Goal: Task Accomplishment & Management: Use online tool/utility

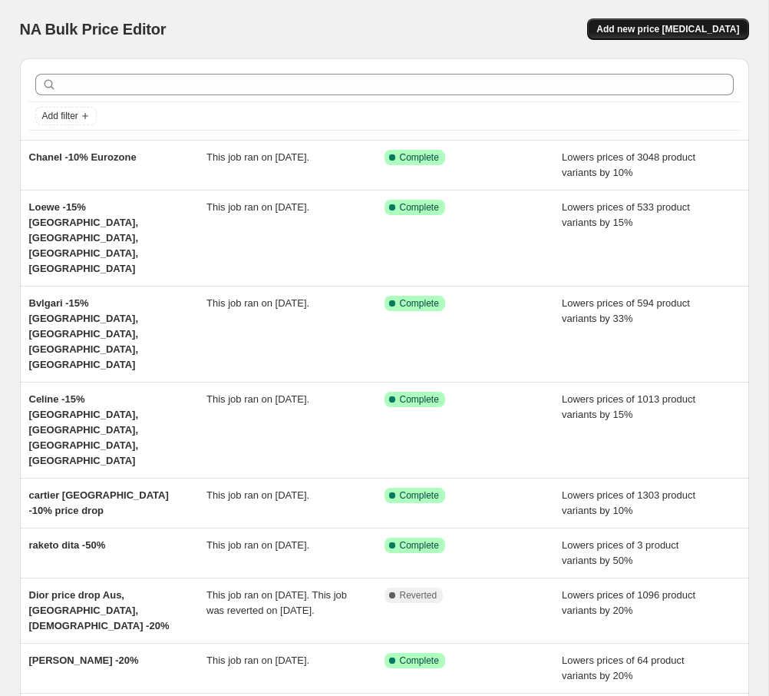
click at [676, 27] on span "Add new price [MEDICAL_DATA]" at bounding box center [668, 29] width 143 height 12
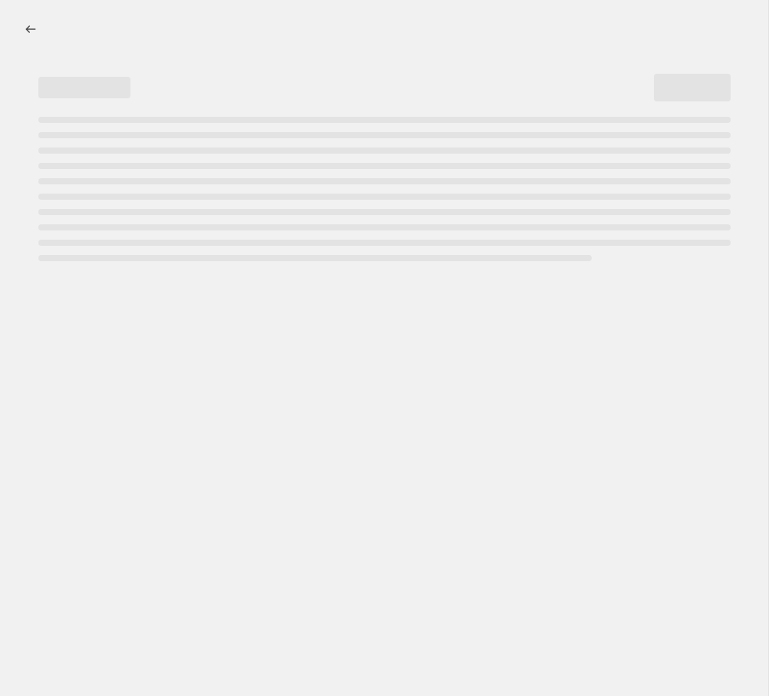
select select "percentage"
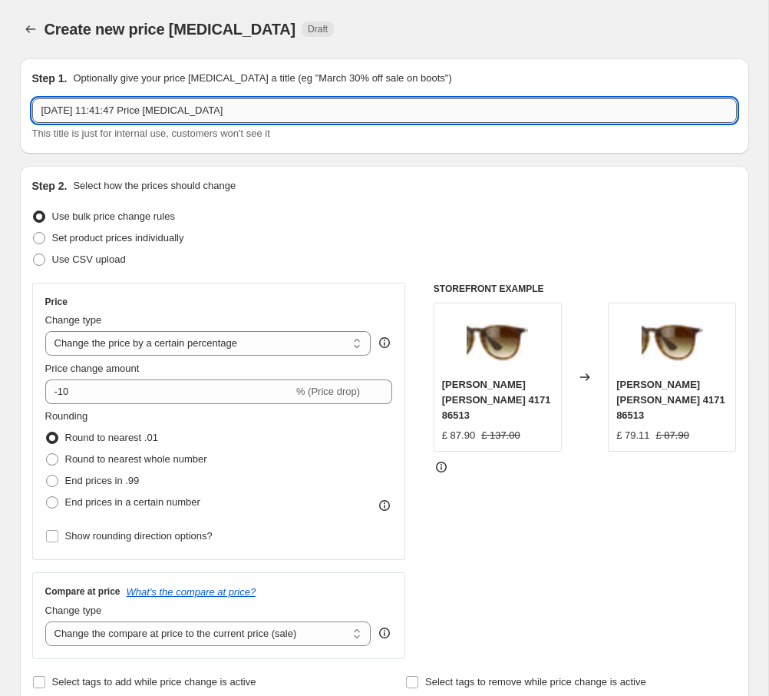
click at [118, 113] on input "6 Oct 2025, 11:41:47 Price change job" at bounding box center [384, 110] width 705 height 25
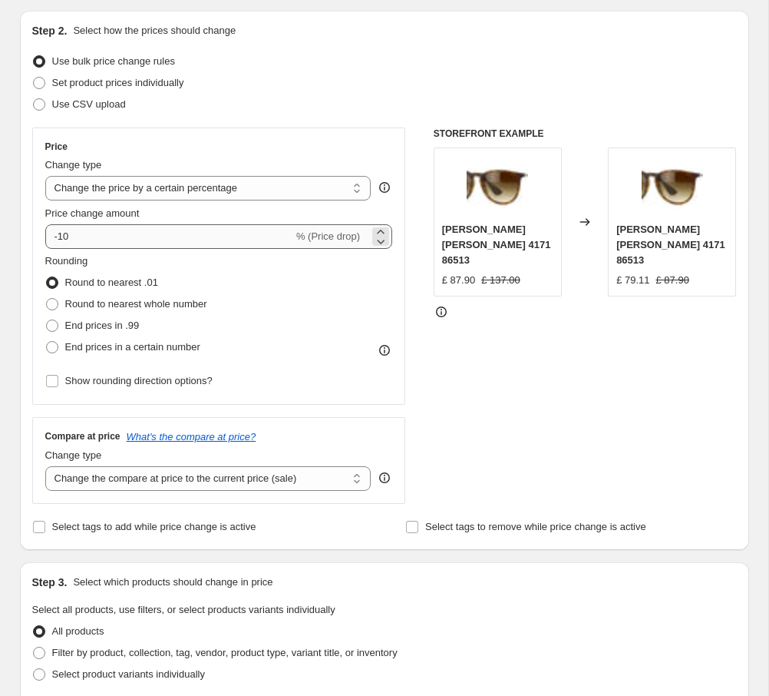
scroll to position [156, 0]
type input "Gucci Newness RRP -15%"
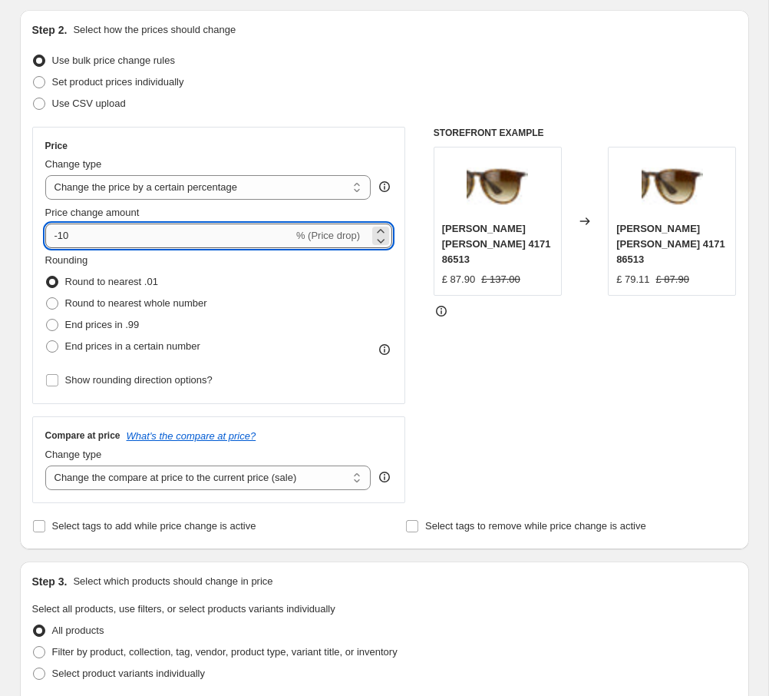
type input "-9"
click at [88, 232] on input "-9" at bounding box center [169, 235] width 248 height 25
type input "15"
click at [206, 303] on span "Round to nearest whole number" at bounding box center [136, 303] width 142 height 12
click at [47, 298] on input "Round to nearest whole number" at bounding box center [46, 297] width 1 height 1
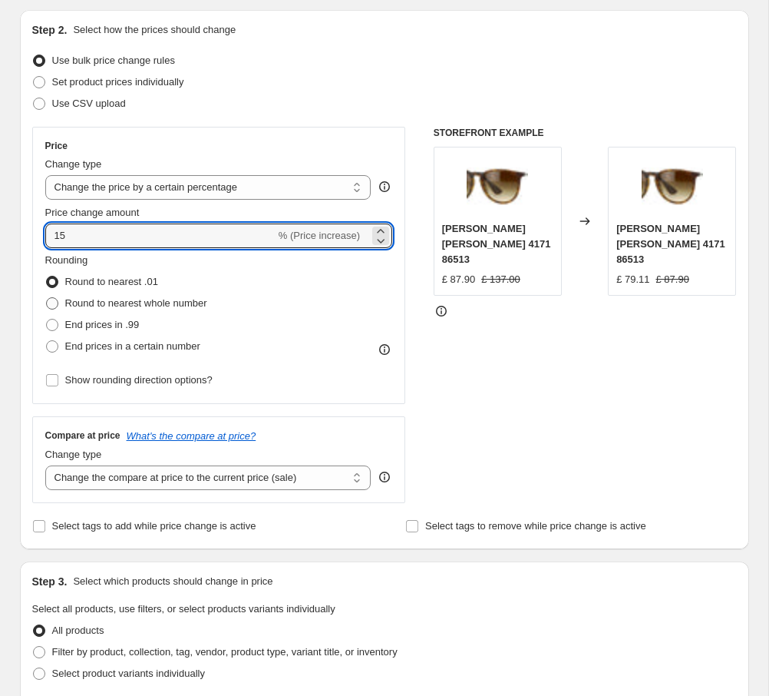
radio input "true"
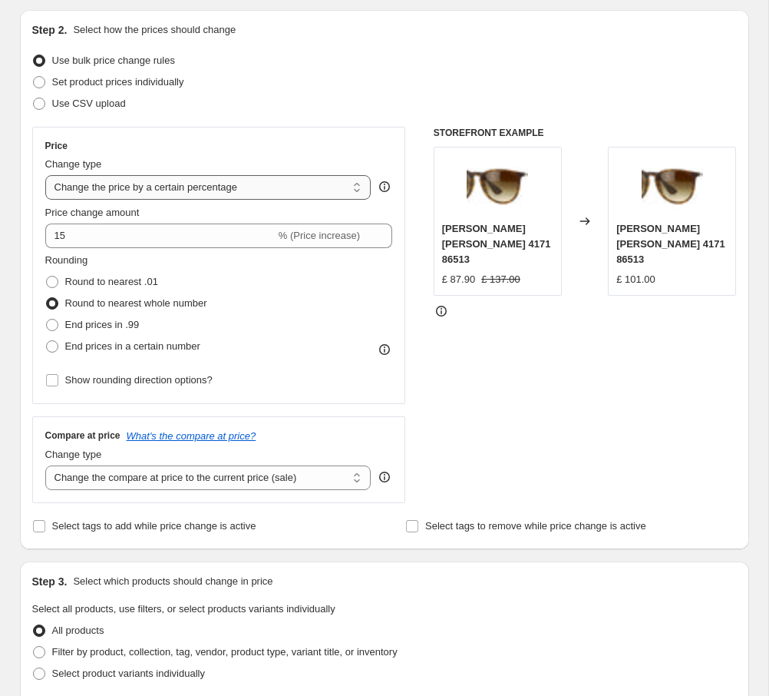
click at [290, 185] on select "Change the price to a certain amount Change the price by a certain amount Chang…" at bounding box center [208, 187] width 326 height 25
select select "bcap"
click at [45, 175] on select "Change the price to a certain amount Change the price by a certain amount Chang…" at bounding box center [208, 187] width 326 height 25
type input "-12.00"
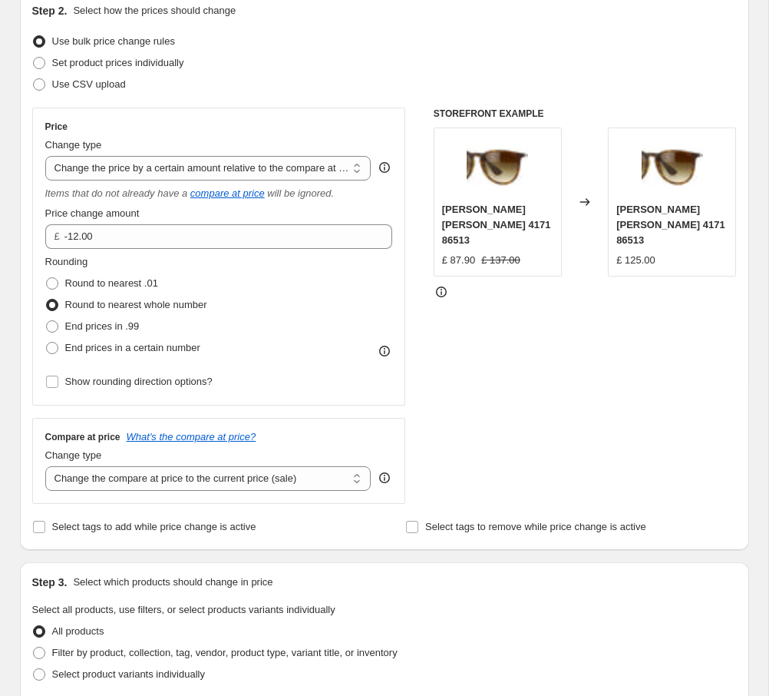
scroll to position [180, 0]
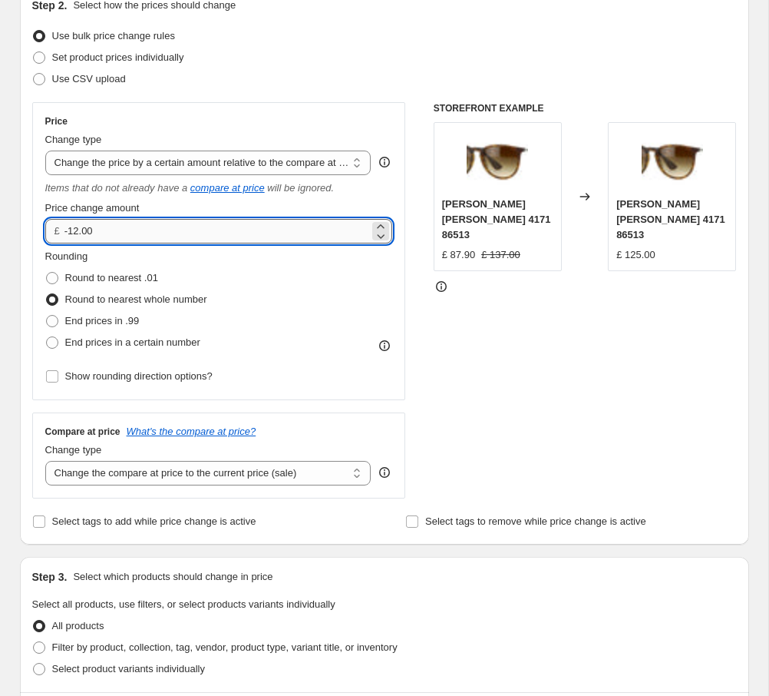
click at [91, 225] on input "-12.00" at bounding box center [217, 231] width 305 height 25
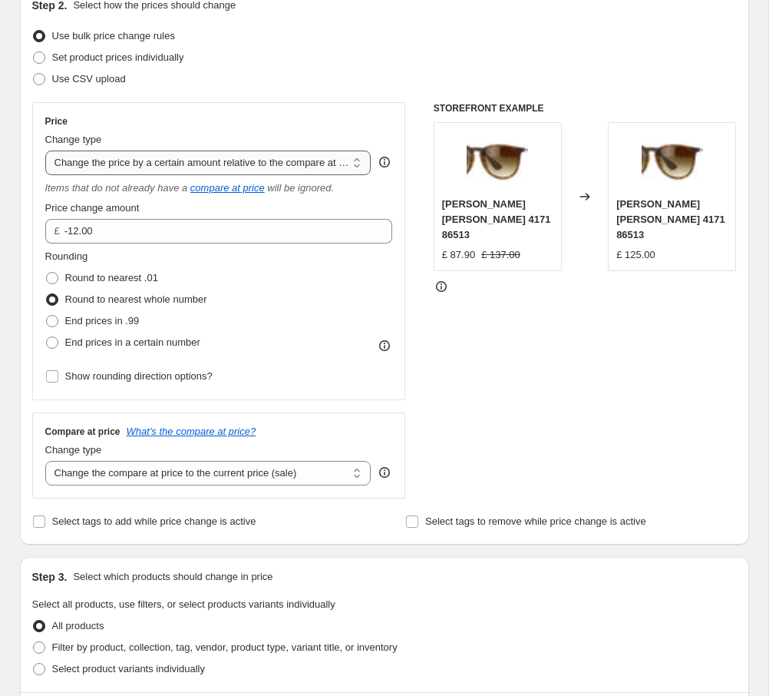
click at [257, 152] on select "Change the price to a certain amount Change the price by a certain amount Chang…" at bounding box center [208, 163] width 326 height 25
click at [45, 151] on select "Change the price to a certain amount Change the price by a certain amount Chang…" at bounding box center [208, 163] width 326 height 25
click at [240, 168] on select "Change the price to a certain amount Change the price by a certain amount Chang…" at bounding box center [208, 163] width 326 height 25
select select "pcap"
click at [45, 151] on select "Change the price to a certain amount Change the price by a certain amount Chang…" at bounding box center [208, 163] width 326 height 25
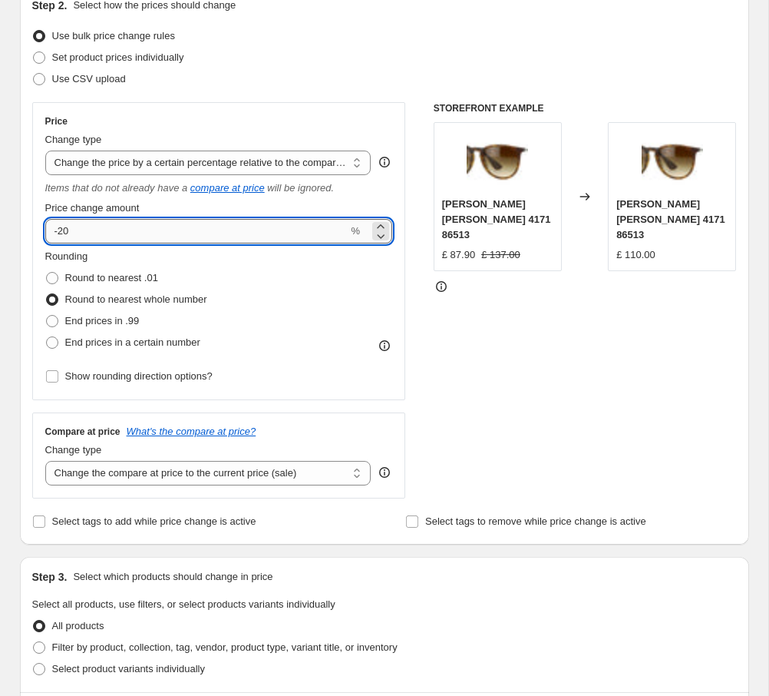
click at [103, 238] on input "-20" at bounding box center [196, 231] width 303 height 25
type input "-2"
type input "-15"
click at [232, 268] on div "Rounding Round to nearest .01 Round to nearest whole number End prices in .99 E…" at bounding box center [219, 301] width 348 height 104
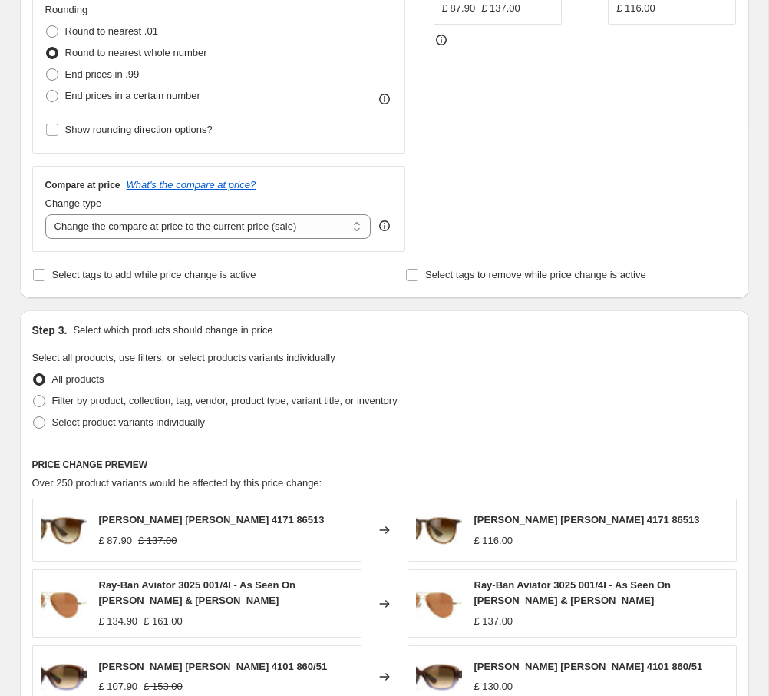
scroll to position [429, 0]
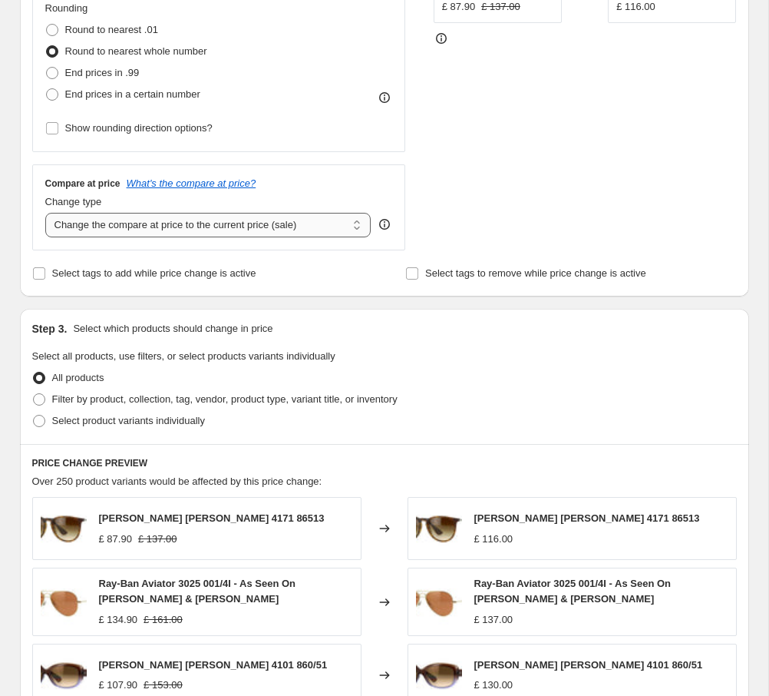
click at [252, 223] on select "Change the compare at price to the current price (sale) Change the compare at p…" at bounding box center [208, 225] width 326 height 25
select select "no_change"
click at [45, 213] on select "Change the compare at price to the current price (sale) Change the compare at p…" at bounding box center [208, 225] width 326 height 25
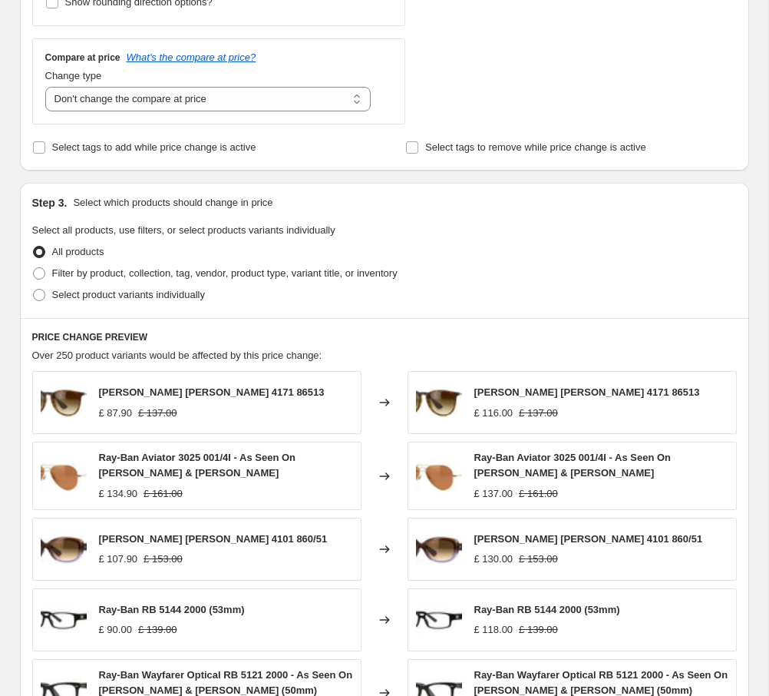
scroll to position [561, 0]
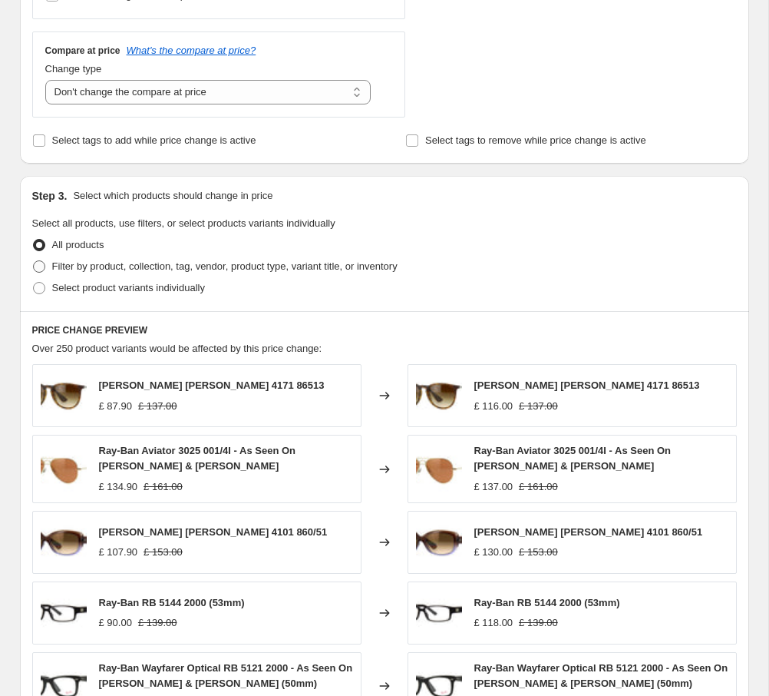
click at [81, 266] on span "Filter by product, collection, tag, vendor, product type, variant title, or inv…" at bounding box center [225, 266] width 346 height 12
click at [34, 261] on input "Filter by product, collection, tag, vendor, product type, variant title, or inv…" at bounding box center [33, 260] width 1 height 1
radio input "true"
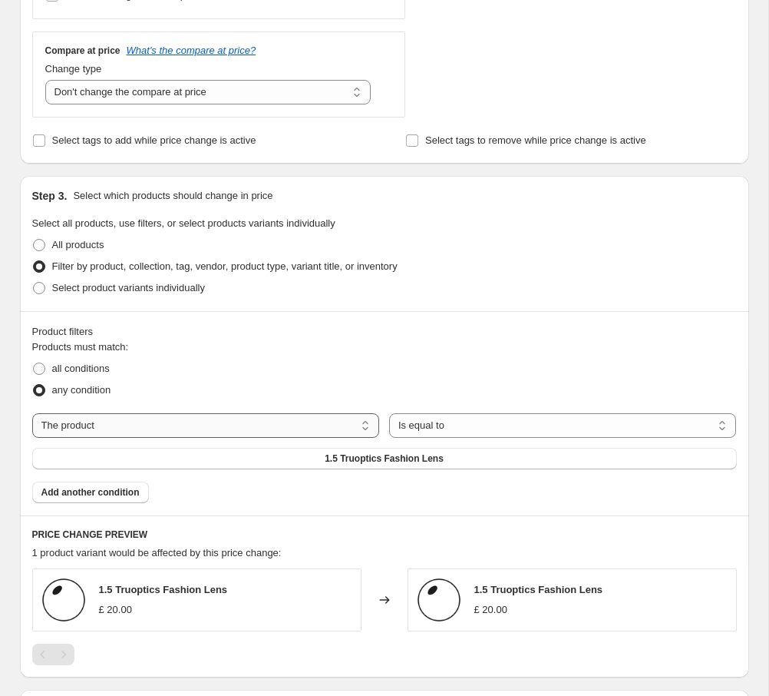
click at [279, 429] on select "The product The product's collection The product's tag The product's vendor The…" at bounding box center [206, 425] width 348 height 25
select select "tag"
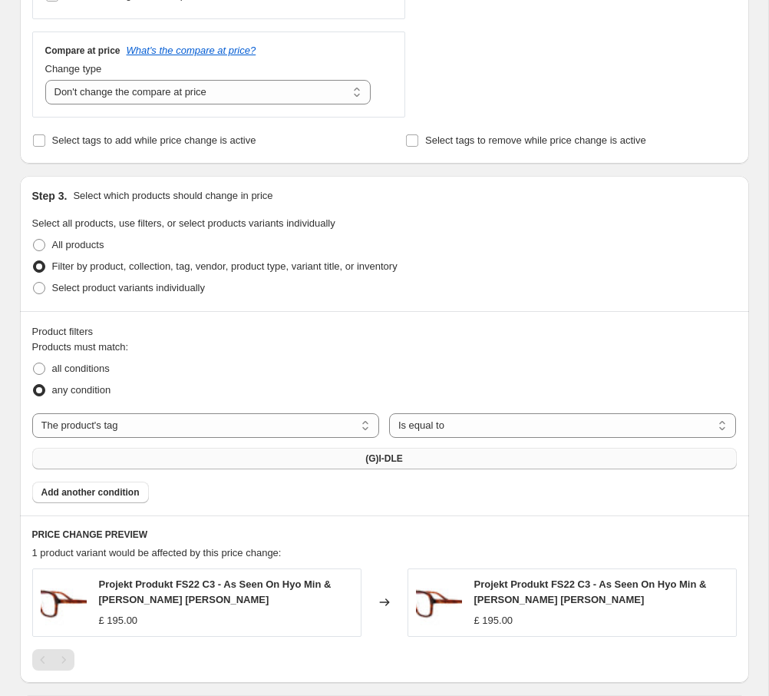
click at [408, 454] on button "(G)I-DLE" at bounding box center [384, 459] width 705 height 22
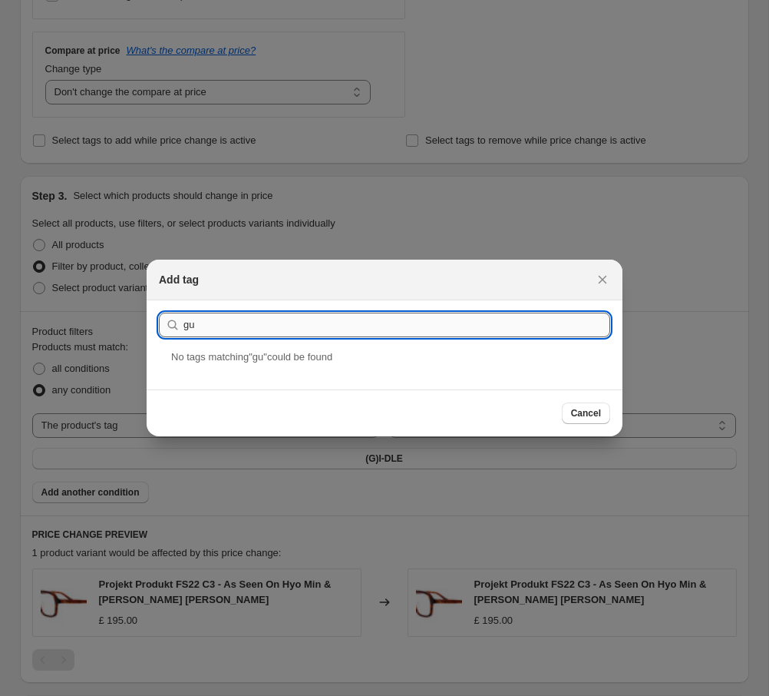
click at [208, 329] on input "gu" at bounding box center [397, 325] width 427 height 25
paste input "GucciNewnessSeptember25"
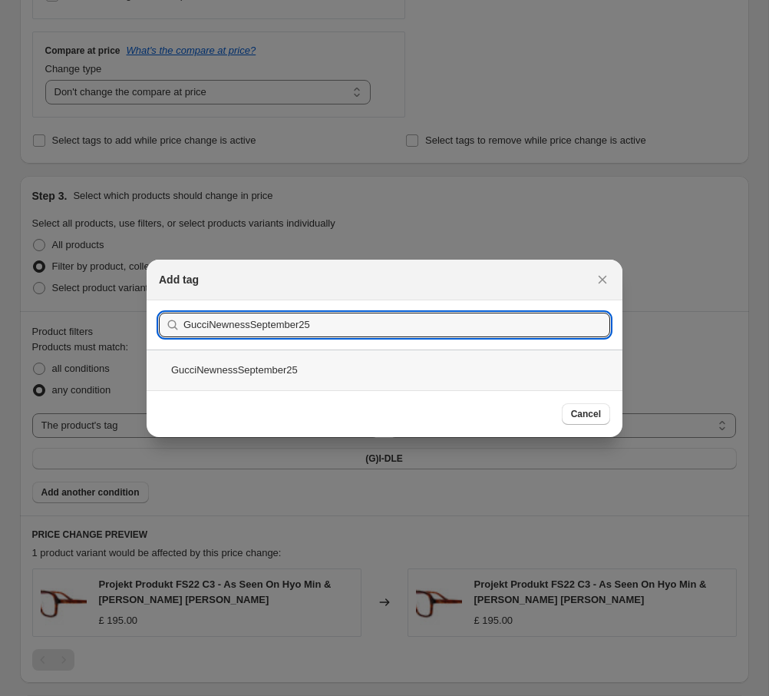
type input "GucciNewnessSeptember25"
click at [271, 377] on div "GucciNewnessSeptember25" at bounding box center [385, 369] width 476 height 41
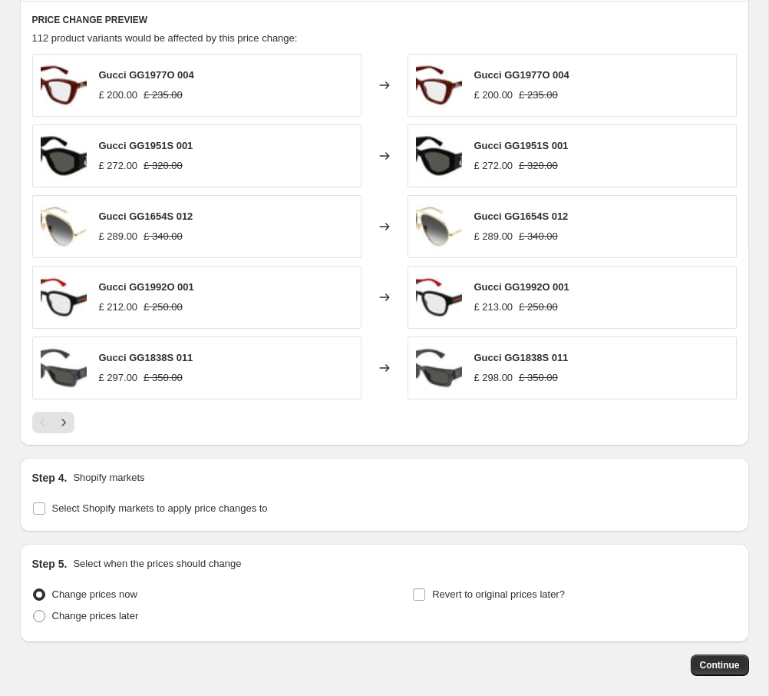
scroll to position [1150, 0]
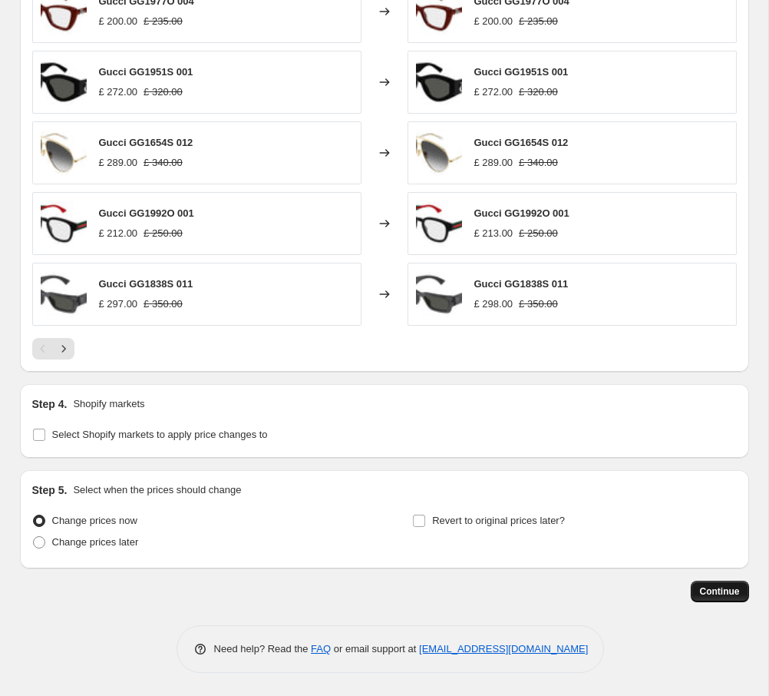
click at [710, 595] on span "Continue" at bounding box center [720, 591] width 40 height 12
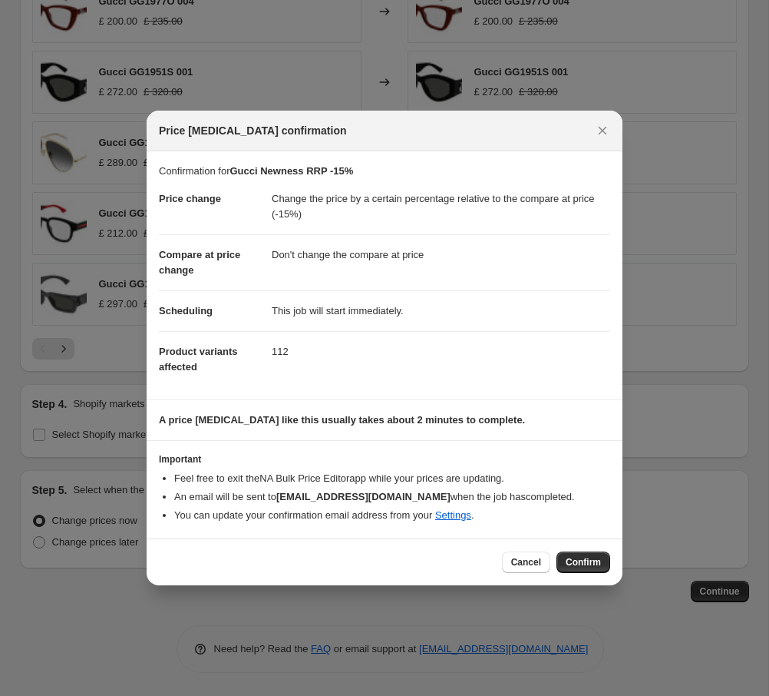
click at [583, 562] on span "Confirm" at bounding box center [583, 562] width 35 height 12
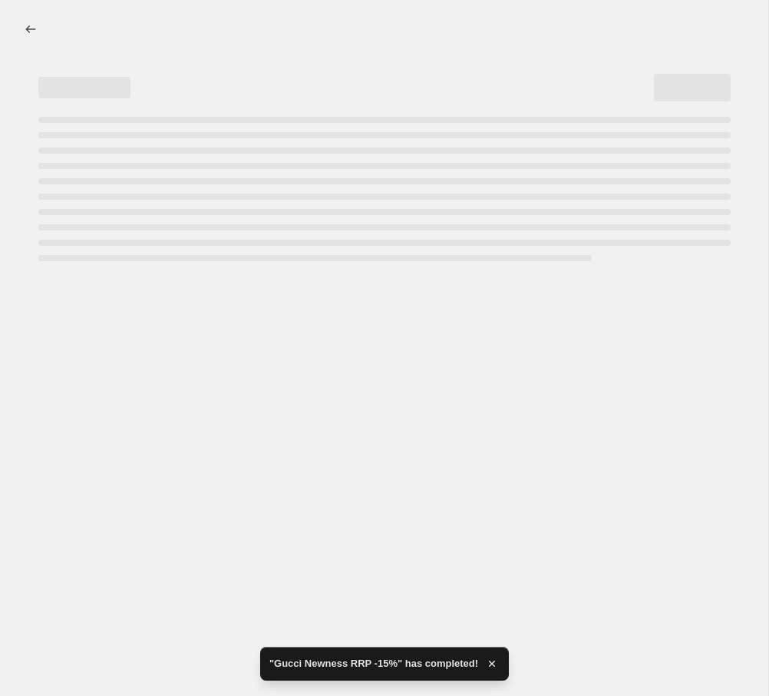
select select "pcap"
select select "no_change"
select select "tag"
